Goal: Transaction & Acquisition: Purchase product/service

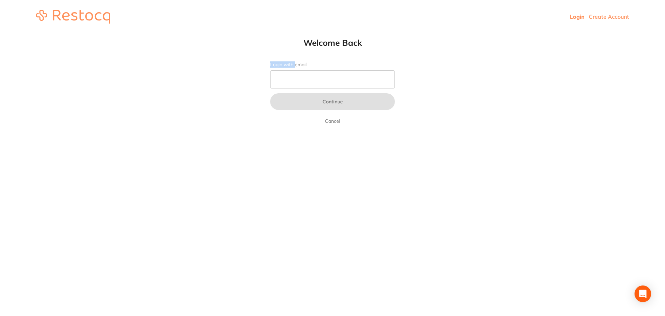
click at [296, 72] on form "Login with email Continue Cancel" at bounding box center [332, 93] width 125 height 63
click at [296, 72] on input "Login with email" at bounding box center [332, 79] width 125 height 18
type input "[EMAIL_ADDRESS][DOMAIN_NAME]"
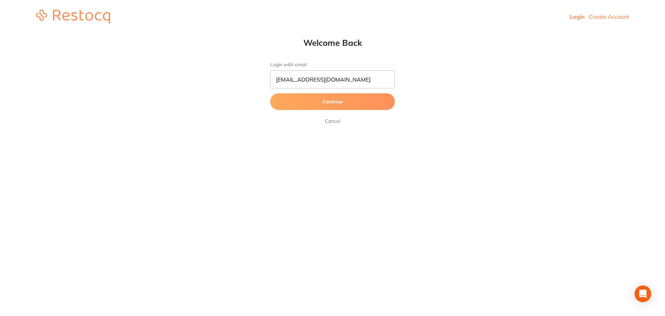
click at [322, 104] on button "Continue" at bounding box center [332, 101] width 125 height 17
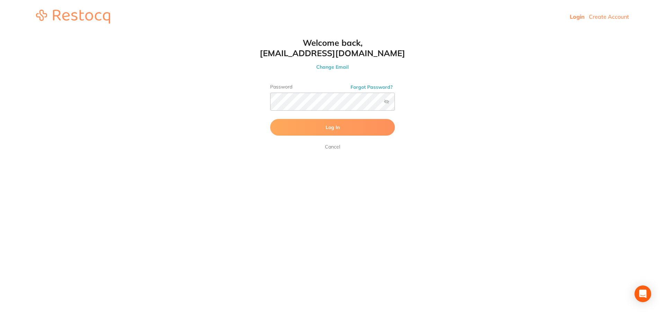
click at [331, 127] on span "Log In" at bounding box center [333, 127] width 14 height 6
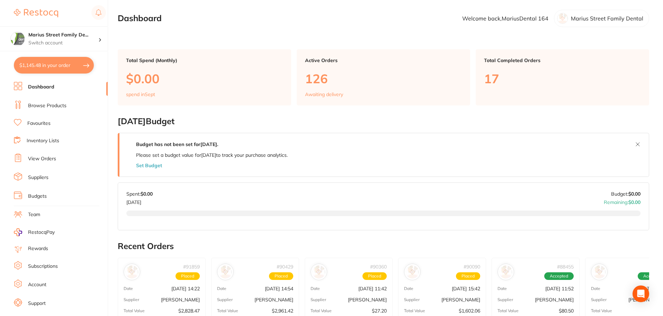
click at [44, 64] on button "$1,145.48 in your order" at bounding box center [54, 65] width 80 height 17
checkbox input "true"
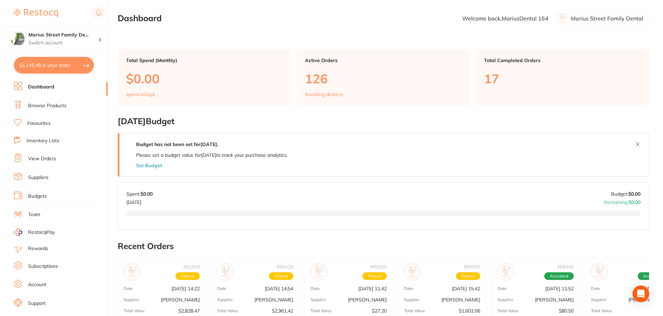
checkbox input "true"
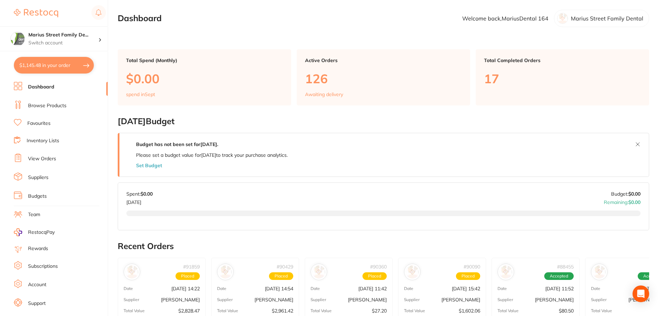
checkbox input "true"
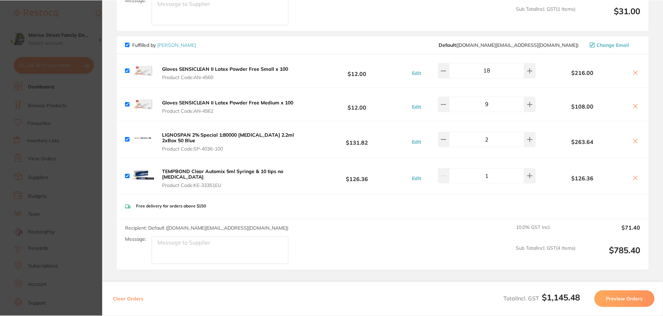
scroll to position [566, 0]
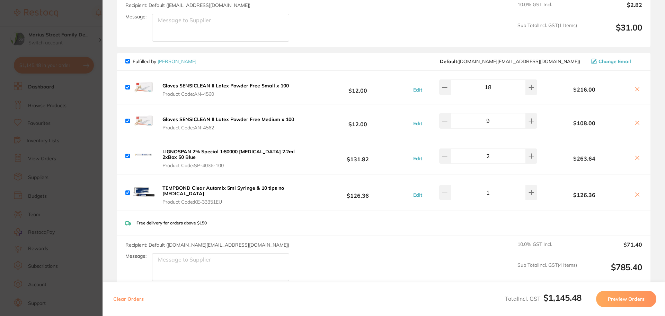
click at [243, 82] on b "Gloves SENSICLEAN II Latex Powder Free Small x 100" at bounding box center [225, 85] width 126 height 6
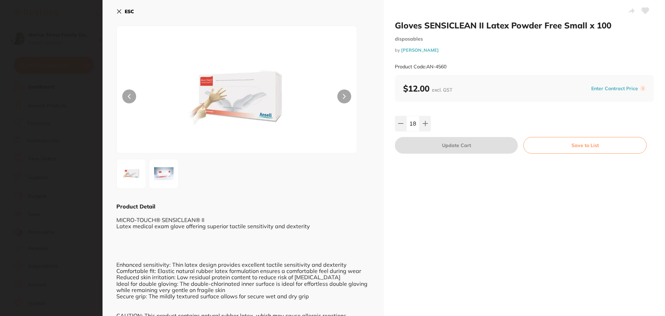
click at [165, 177] on img at bounding box center [163, 173] width 25 height 25
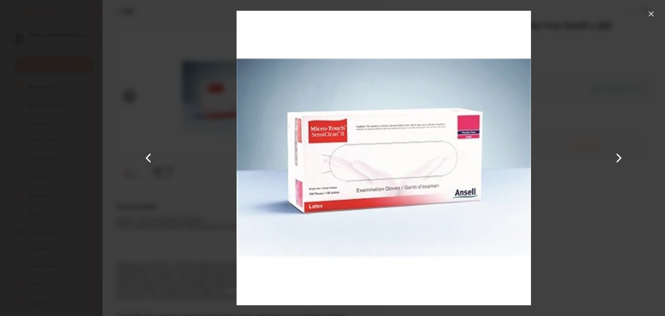
click at [73, 180] on section "Gloves SENSICLEAN II Latex Powder Free Small x 100 disposables by [PERSON_NAME]…" at bounding box center [332, 158] width 665 height 316
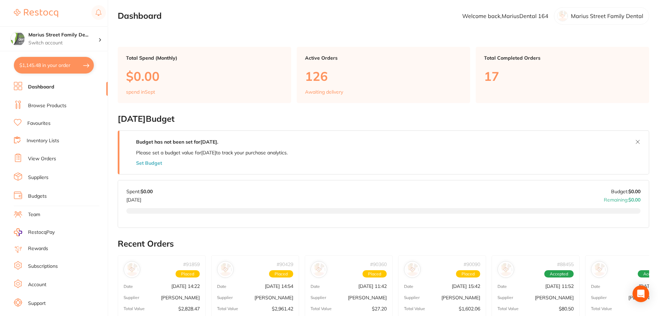
click at [48, 65] on button "$1,145.48 in your order" at bounding box center [54, 65] width 80 height 17
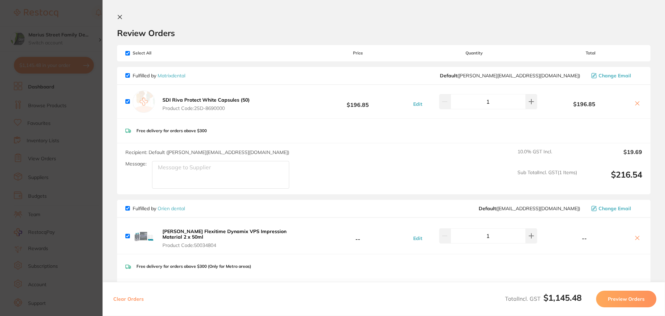
scroll to position [0, 0]
click at [124, 16] on button at bounding box center [121, 18] width 8 height 7
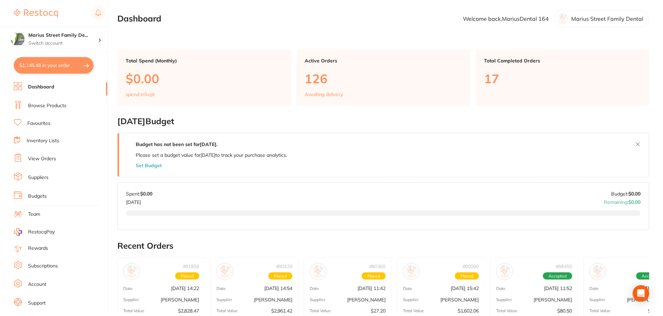
scroll to position [2, 0]
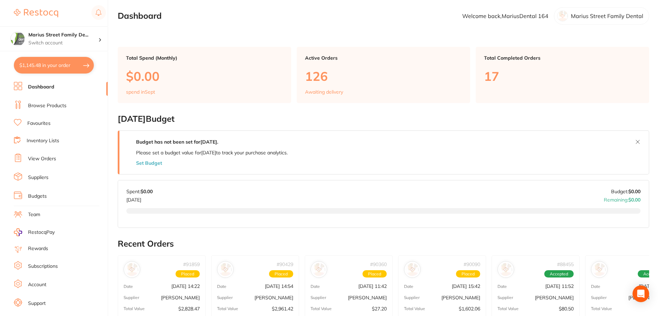
drag, startPoint x: 43, startPoint y: 160, endPoint x: 45, endPoint y: 153, distance: 7.5
click at [43, 160] on link "View Orders" at bounding box center [42, 158] width 28 height 7
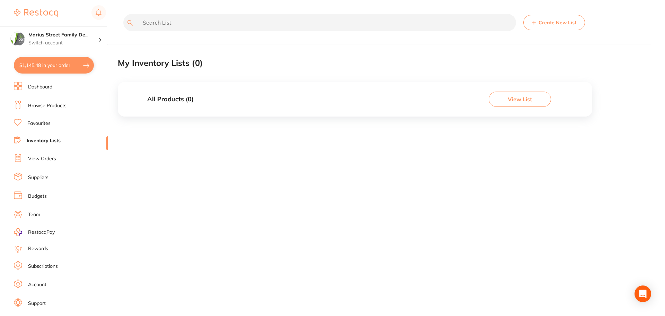
click at [41, 124] on link "Favourites" at bounding box center [38, 123] width 23 height 7
